Goal: Find contact information: Find contact information

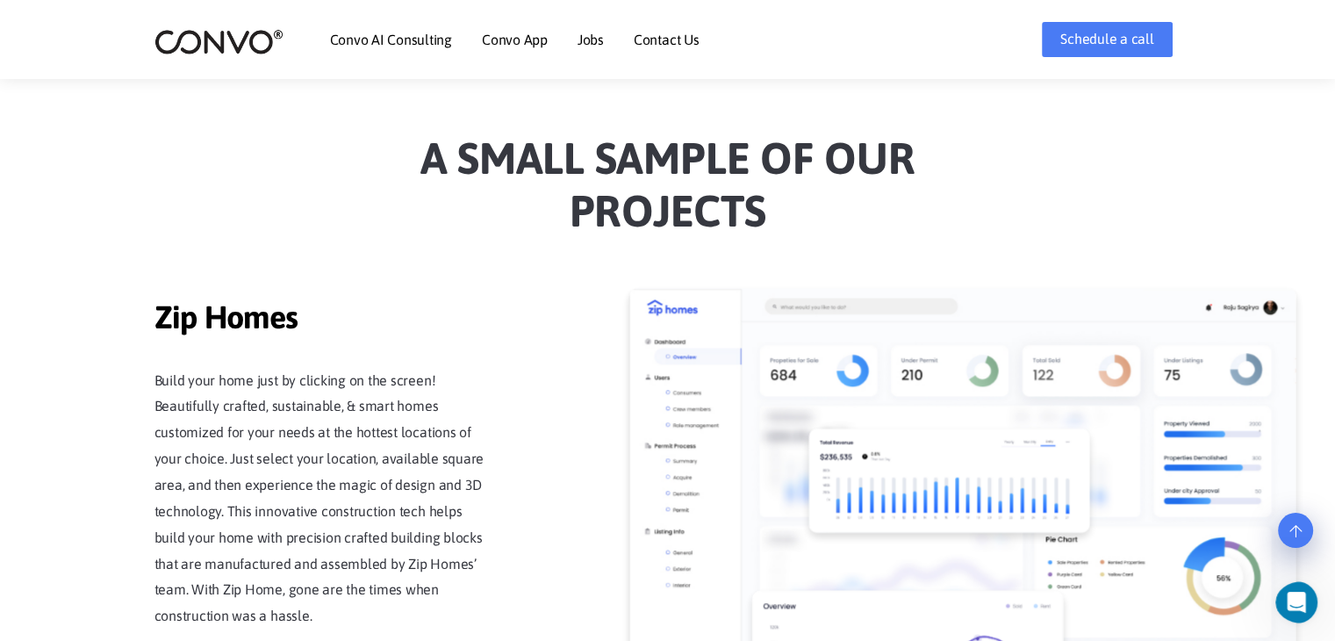
scroll to position [1419, 0]
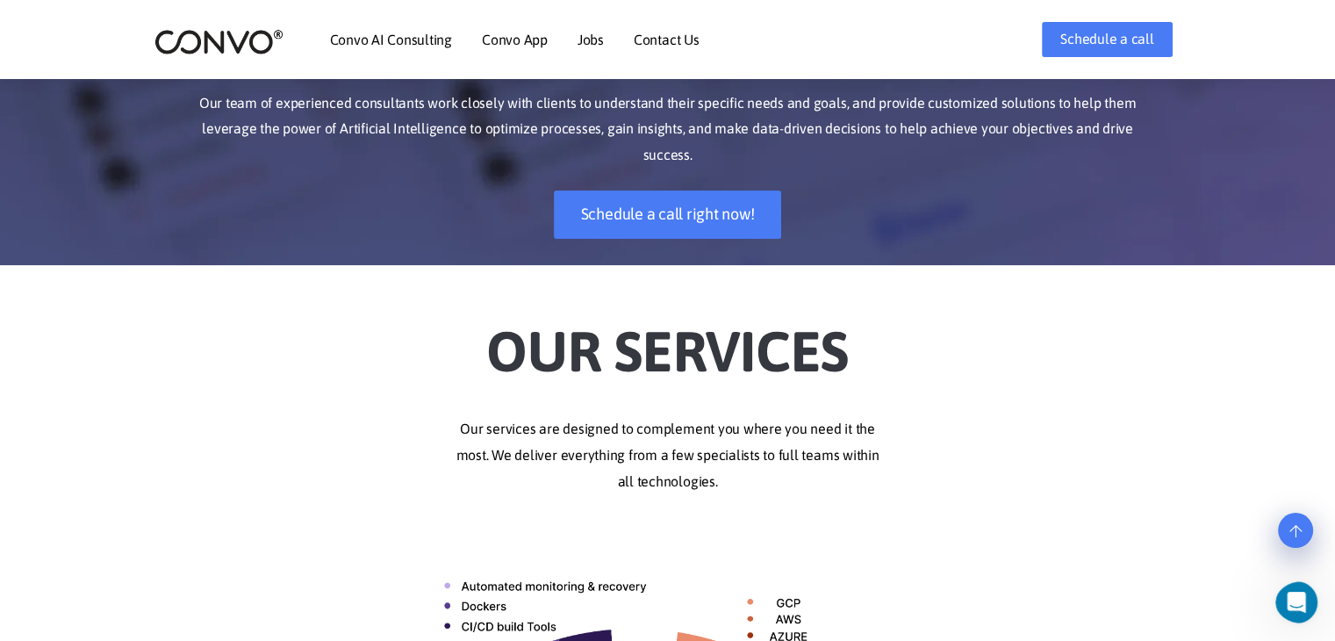
scroll to position [0, 0]
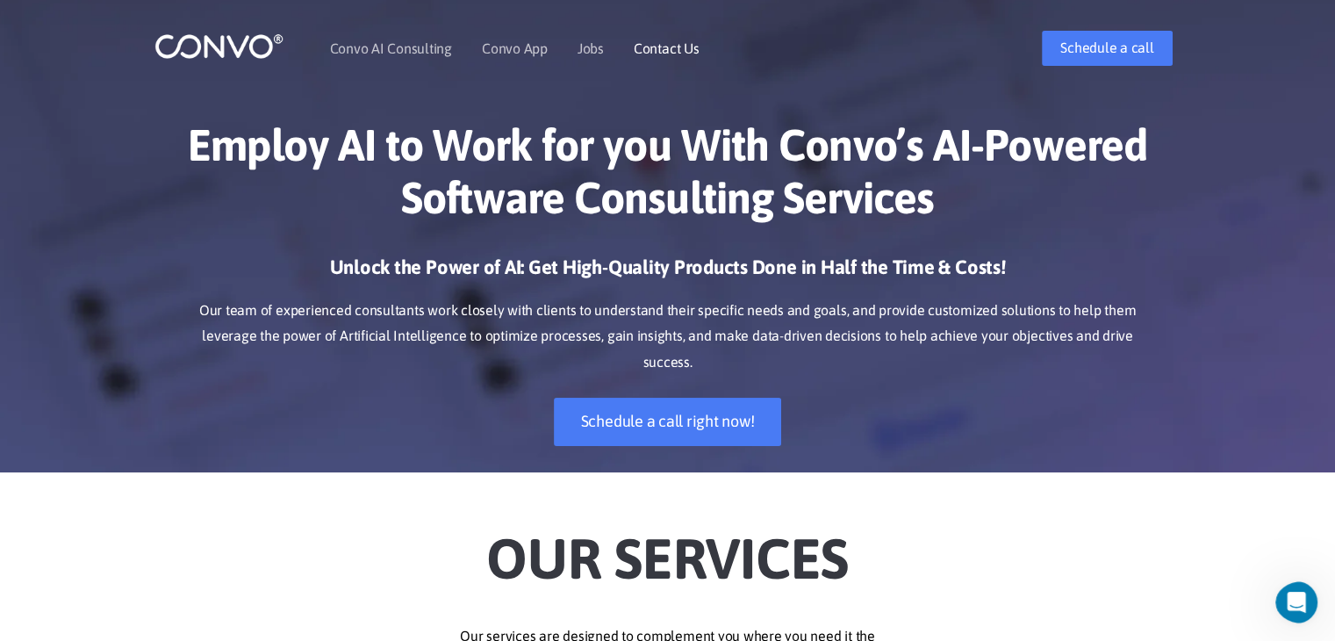
click at [661, 41] on link "Contact Us" at bounding box center [667, 48] width 66 height 14
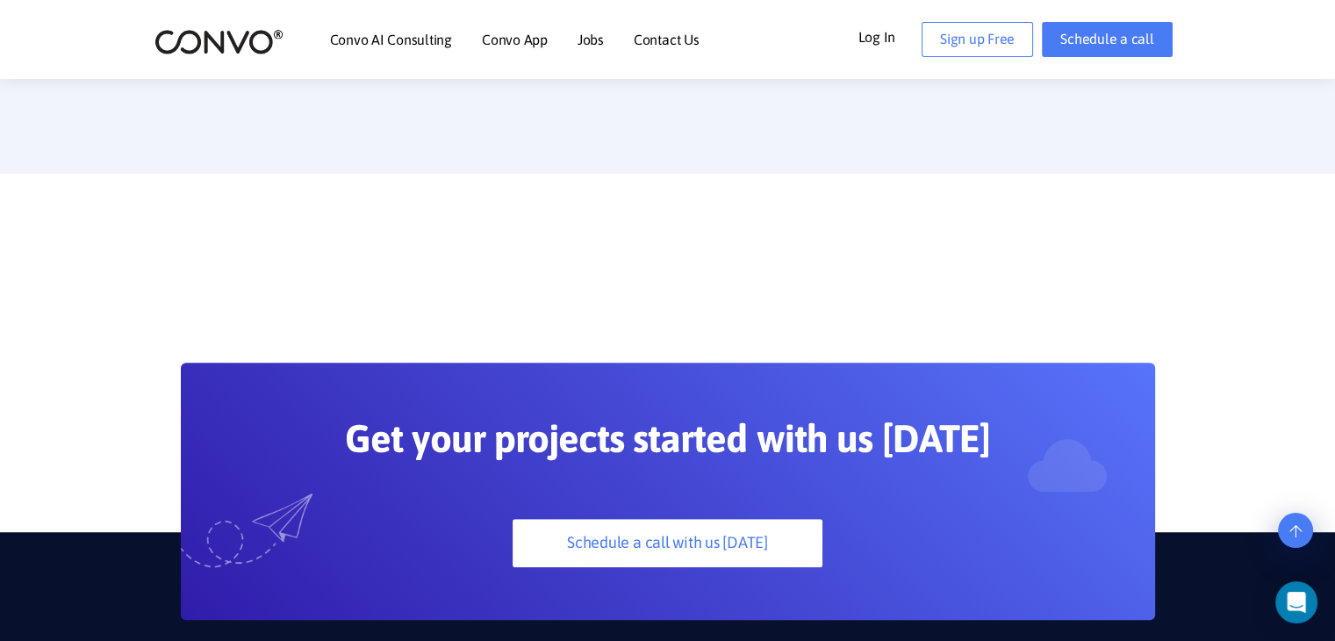
scroll to position [1048, 0]
